Goal: Information Seeking & Learning: Learn about a topic

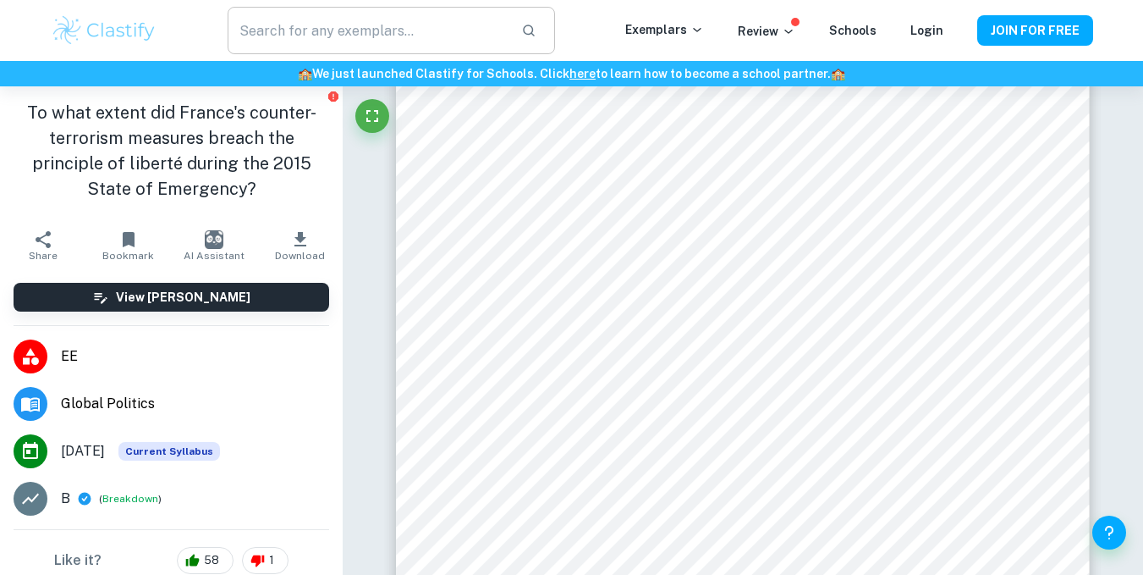
click at [356, 30] on input "text" at bounding box center [367, 30] width 279 height 47
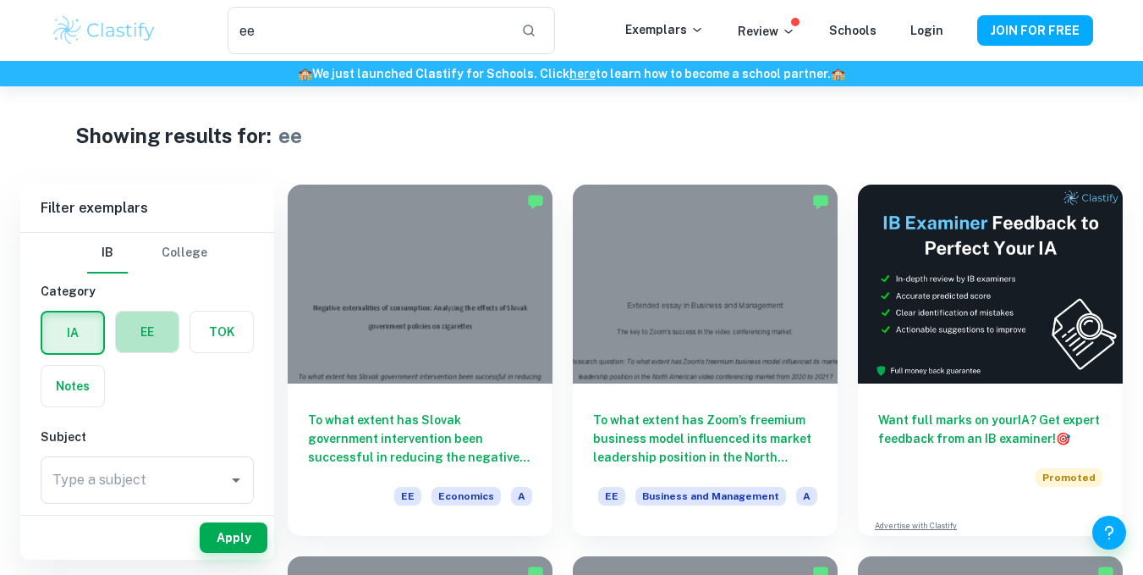
click at [142, 333] on label "button" at bounding box center [147, 331] width 63 height 41
click at [0, 0] on input "radio" at bounding box center [0, 0] width 0 height 0
click at [381, 35] on input "ee" at bounding box center [367, 30] width 279 height 47
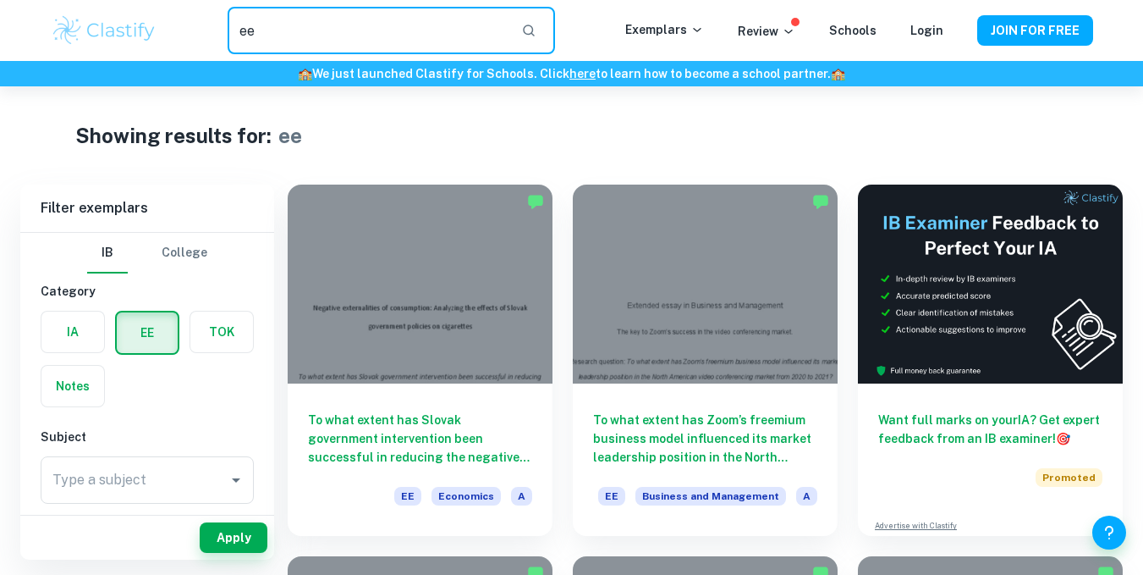
type input "e"
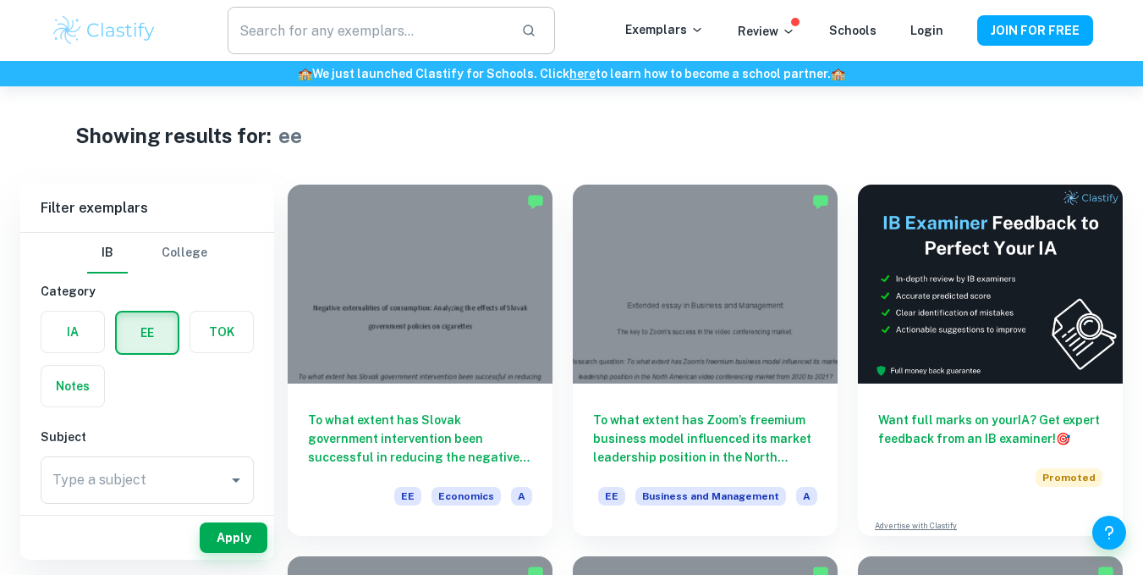
click at [547, 47] on div "​" at bounding box center [391, 30] width 327 height 47
click at [537, 26] on icon "button" at bounding box center [528, 30] width 15 height 15
click at [129, 343] on label "button" at bounding box center [147, 332] width 61 height 41
click at [0, 0] on input "radio" at bounding box center [0, 0] width 0 height 0
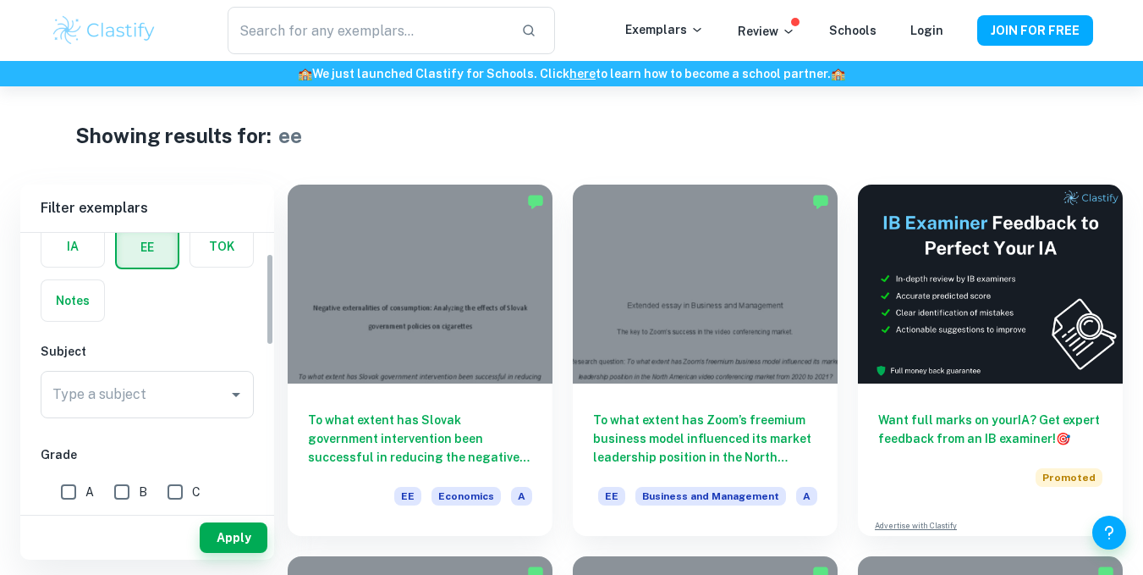
scroll to position [107, 0]
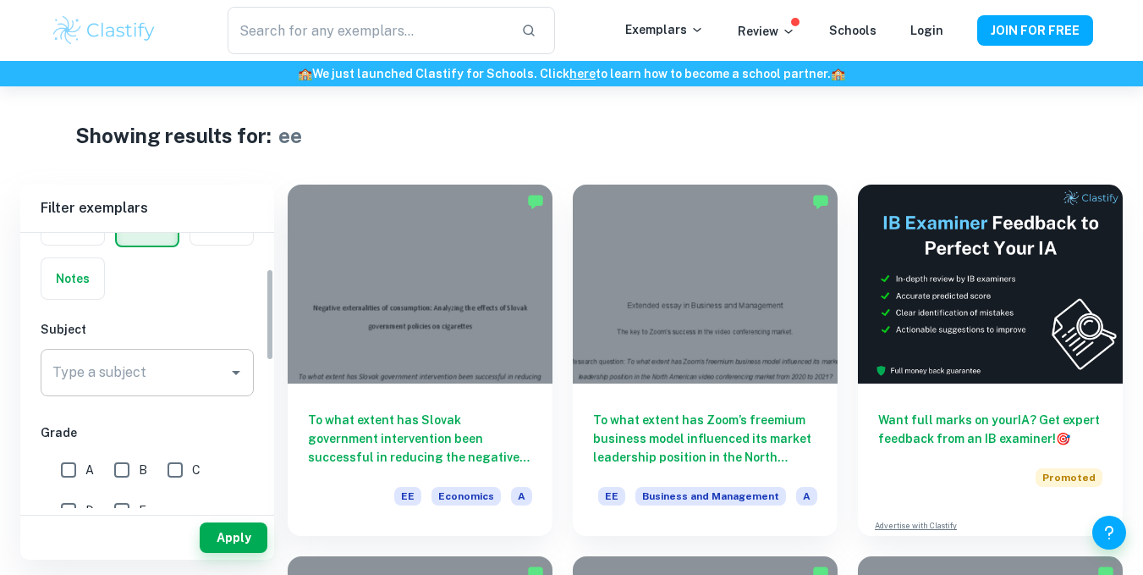
click at [129, 368] on div "Type a subject Type a subject" at bounding box center [147, 372] width 213 height 47
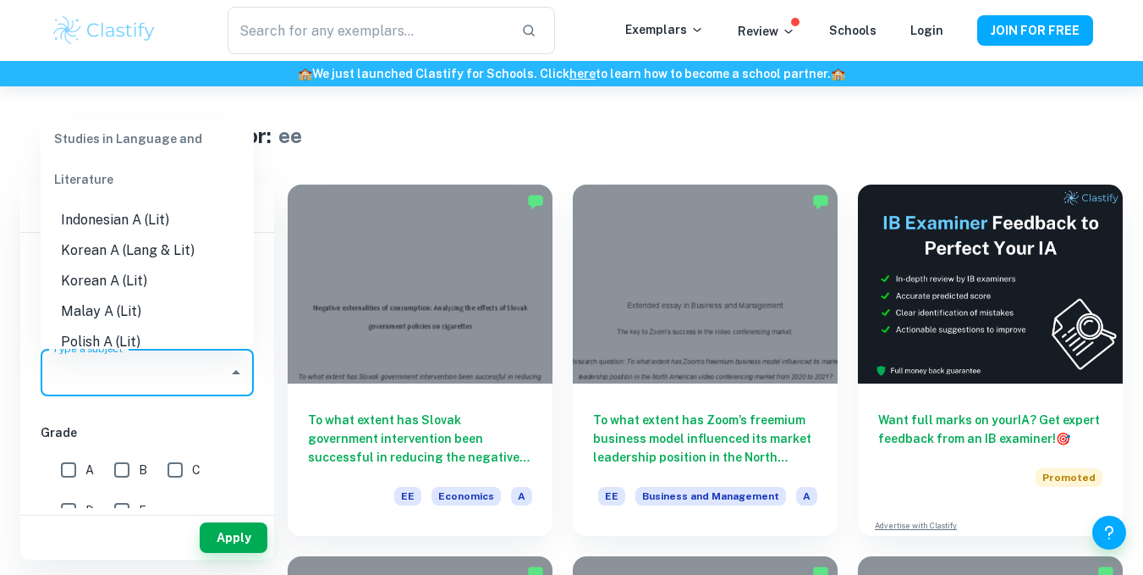
scroll to position [434, 0]
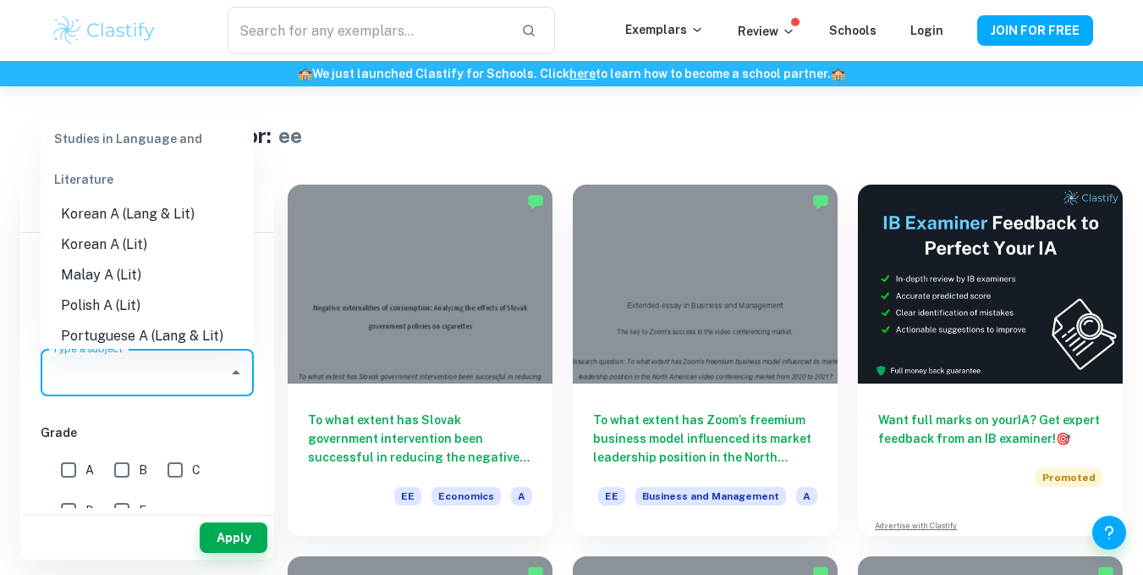
click at [212, 248] on li "Korean A (Lit)" at bounding box center [147, 244] width 213 height 30
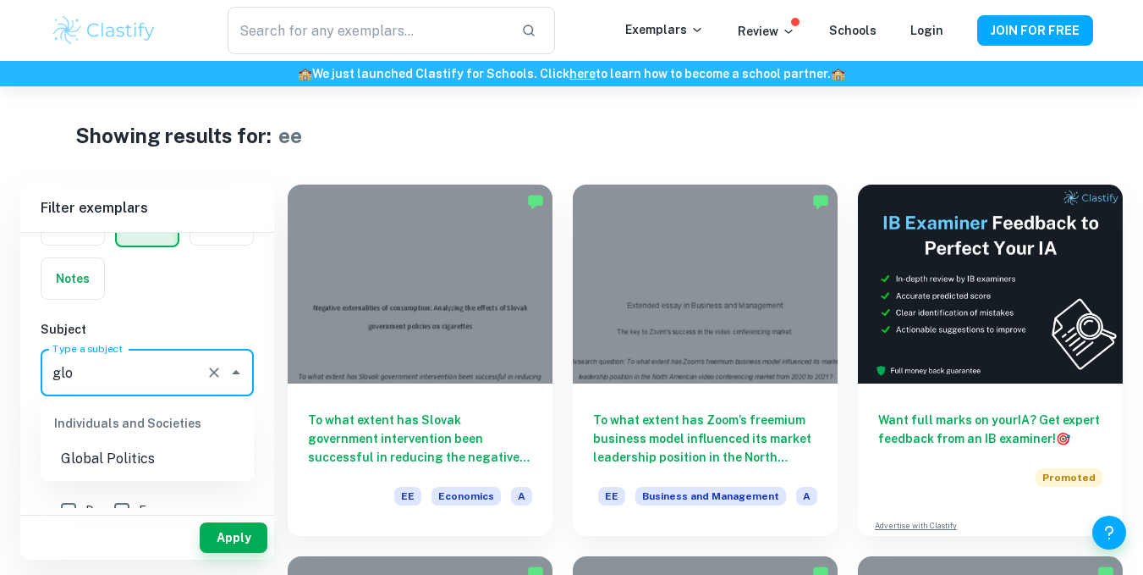
click at [108, 468] on li "Global Politics" at bounding box center [147, 458] width 213 height 30
type input "Global Politics"
click at [232, 520] on div "Apply" at bounding box center [147, 537] width 254 height 44
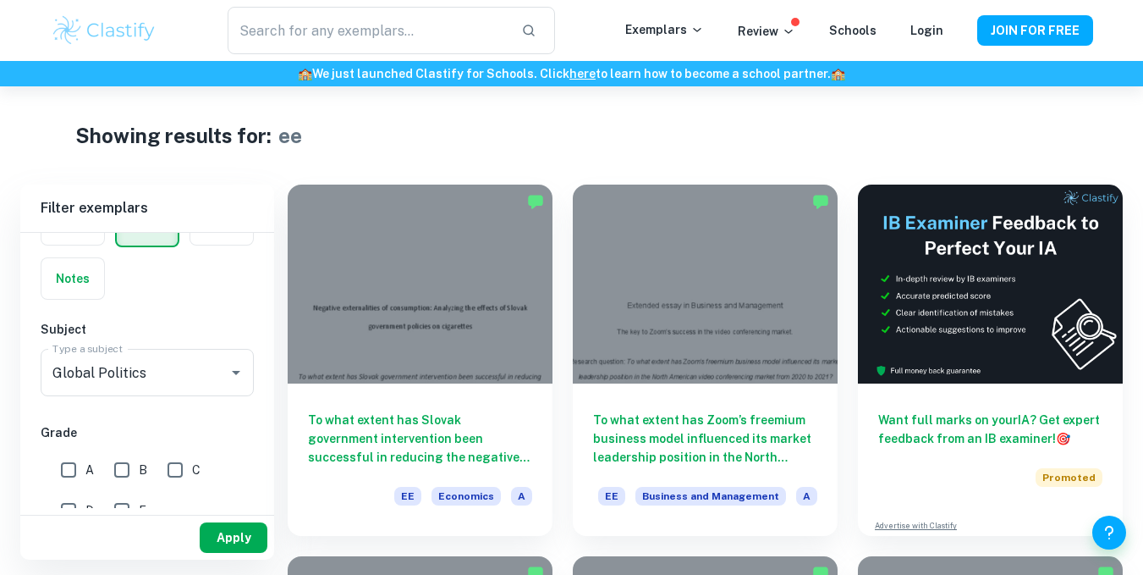
click at [232, 527] on button "Apply" at bounding box center [234, 537] width 68 height 30
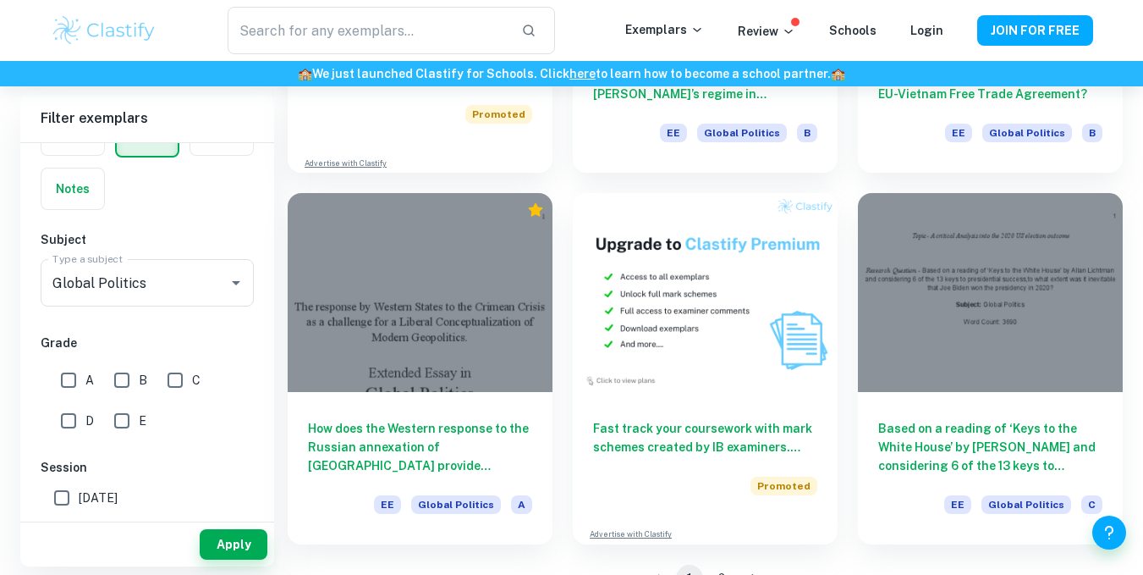
scroll to position [2628, 0]
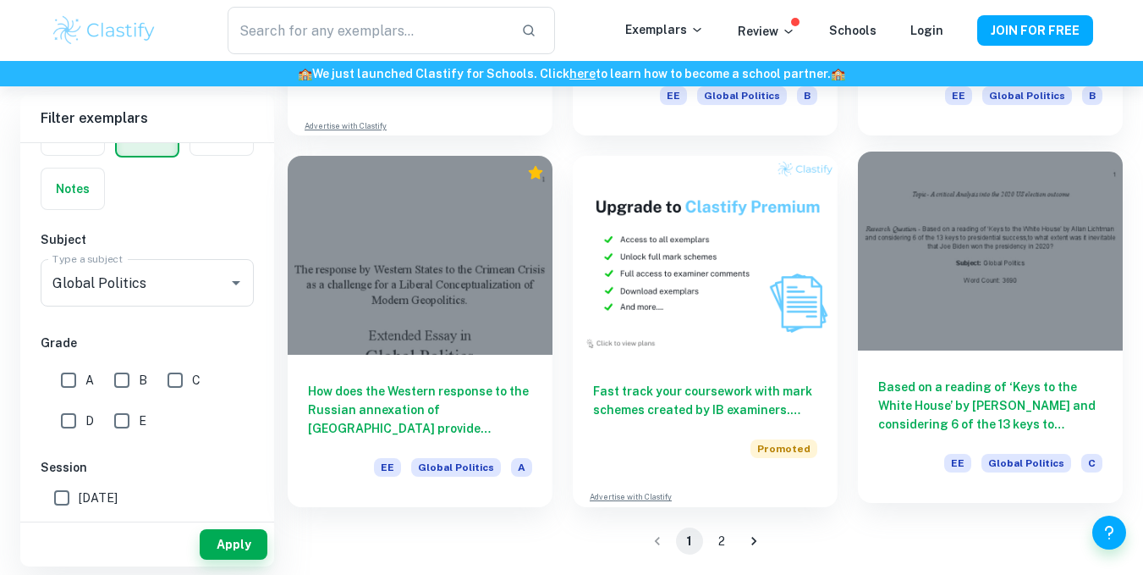
click at [956, 421] on h6 "Based on a reading of ‘Keys to the White House’ by Allan Lichtman and consideri…" at bounding box center [990, 405] width 224 height 56
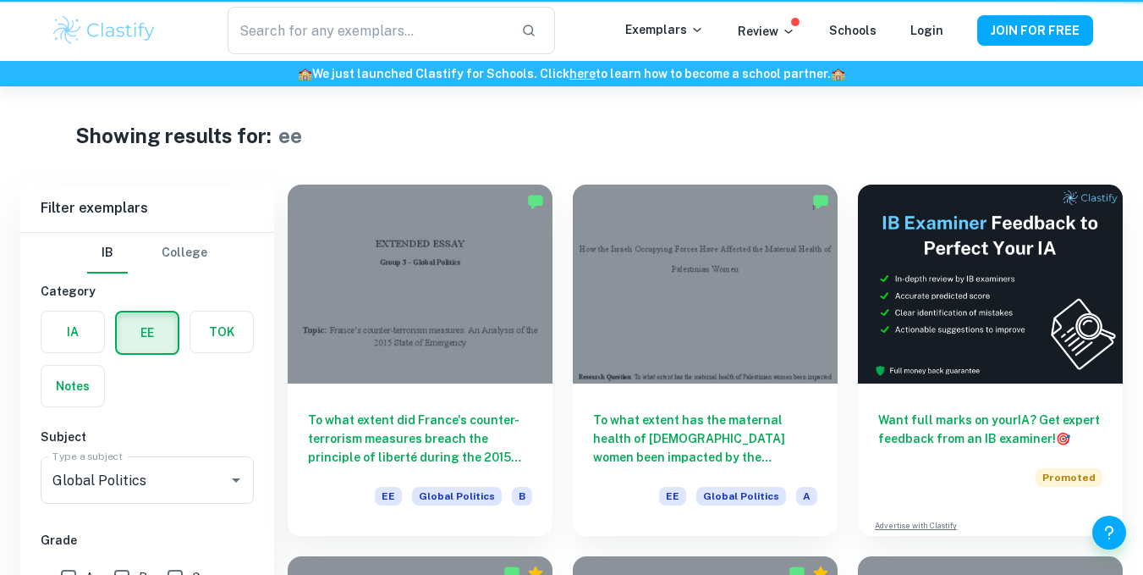
scroll to position [2628, 0]
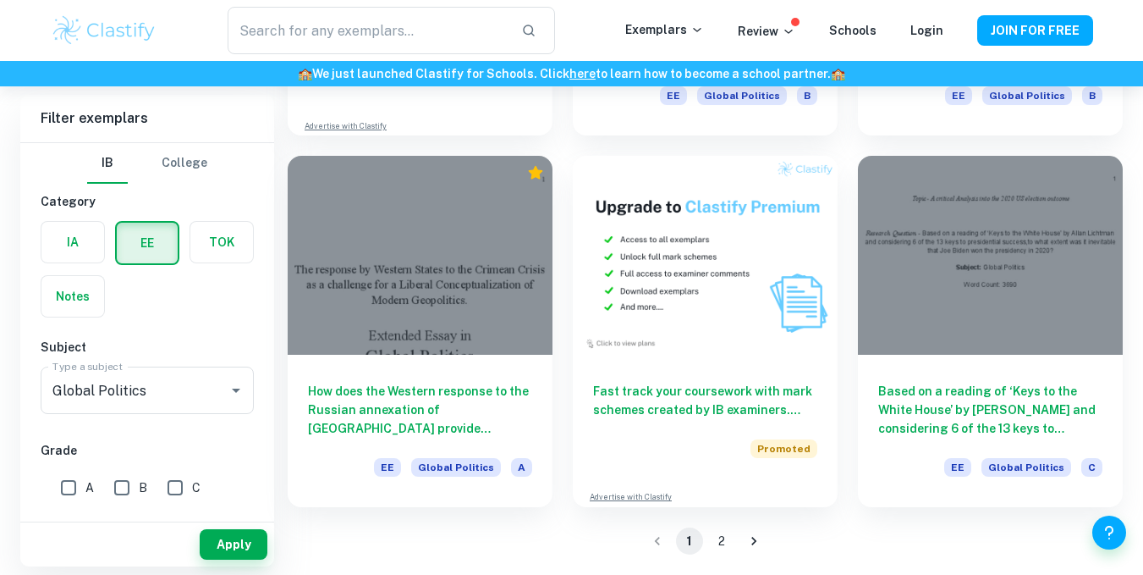
click at [748, 544] on icon "Go to next page" at bounding box center [754, 540] width 17 height 17
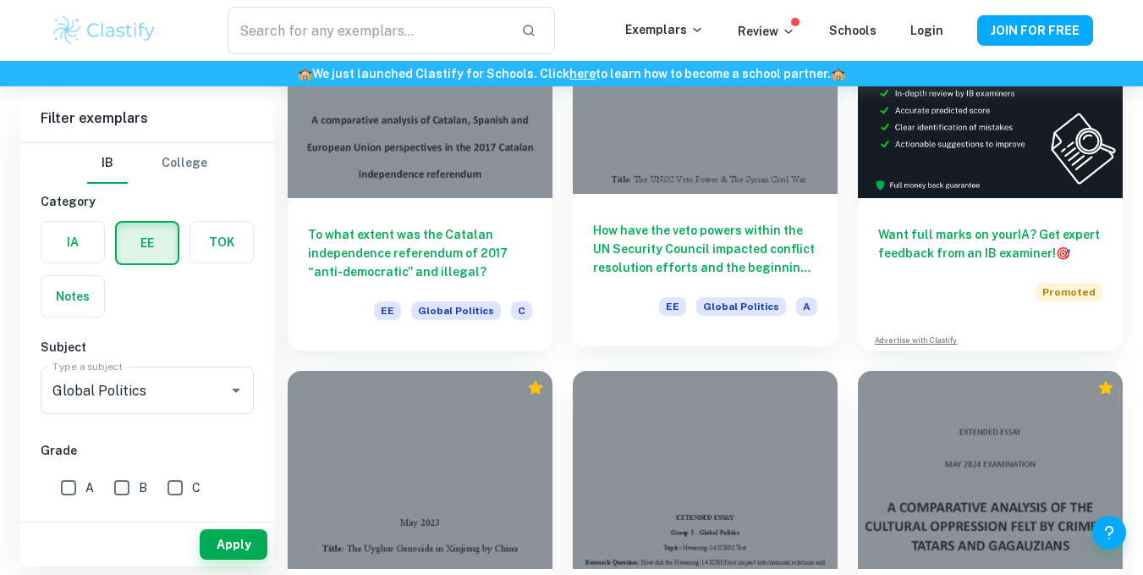
scroll to position [159, 0]
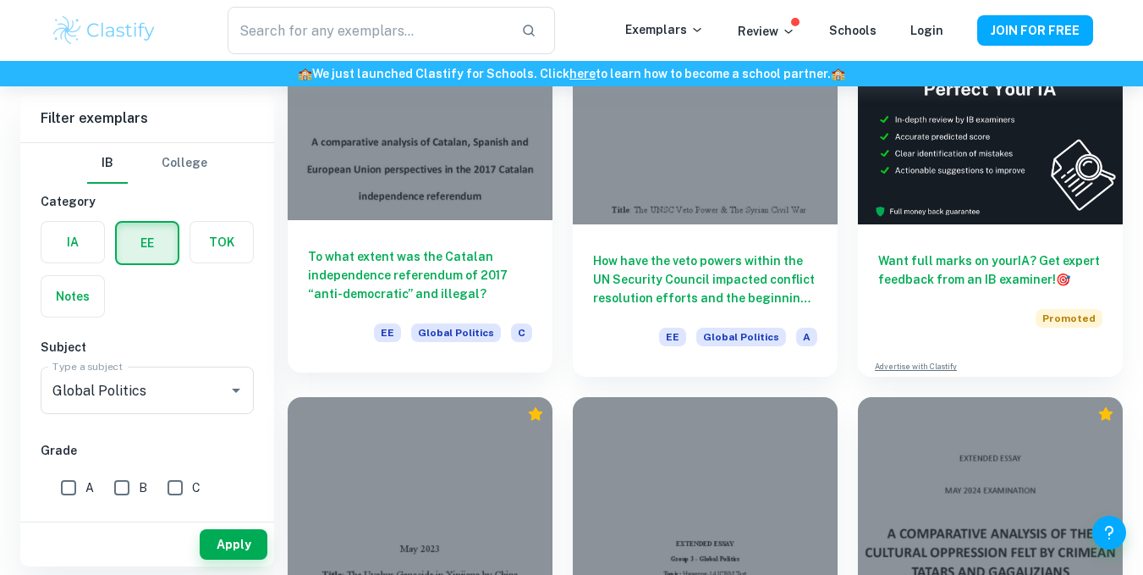
click at [431, 227] on div "To what extent was the Catalan independence referendum of 2017 “anti-democratic…" at bounding box center [420, 296] width 265 height 152
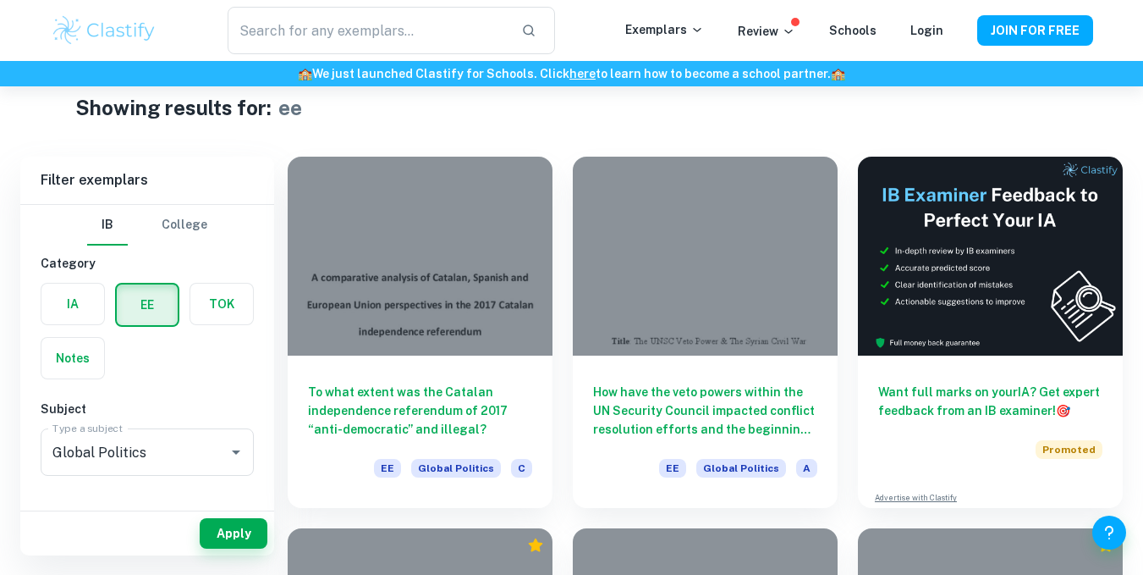
scroll to position [24, 0]
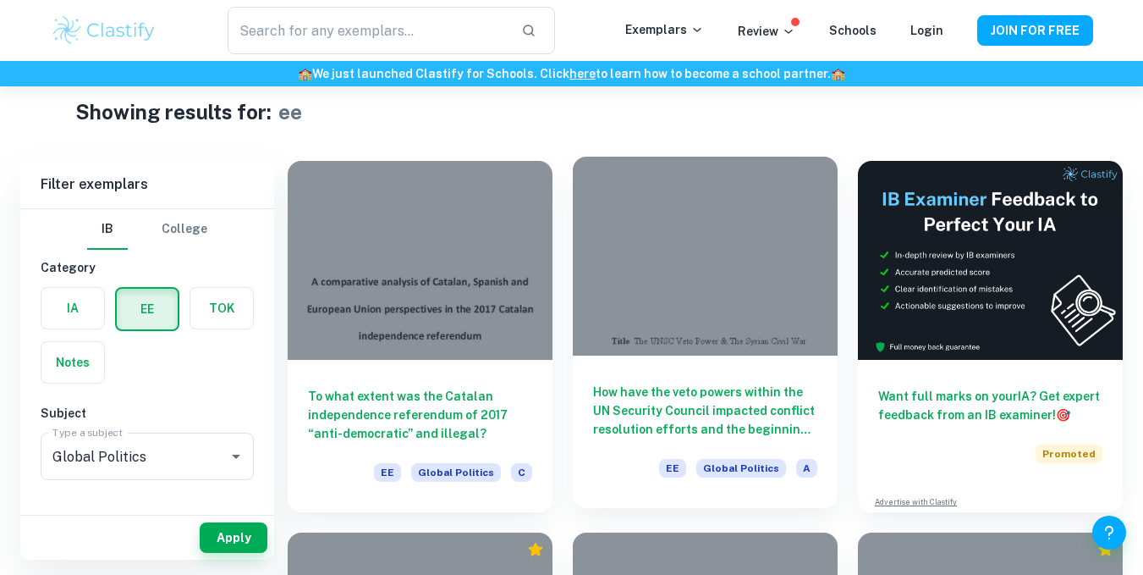
click at [729, 416] on h6 "How have the veto powers within the UN Security Council impacted conflict resol…" at bounding box center [705, 411] width 224 height 56
